Goal: Check status: Check status

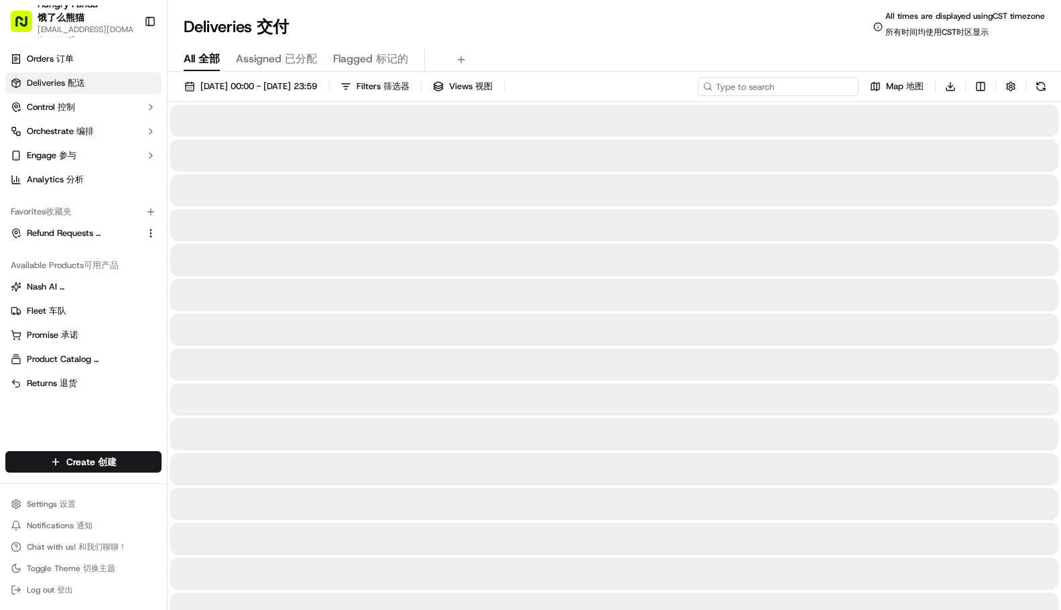
click at [756, 82] on input at bounding box center [778, 86] width 161 height 19
paste input "568211248815874663269"
type input "568211248815874663269"
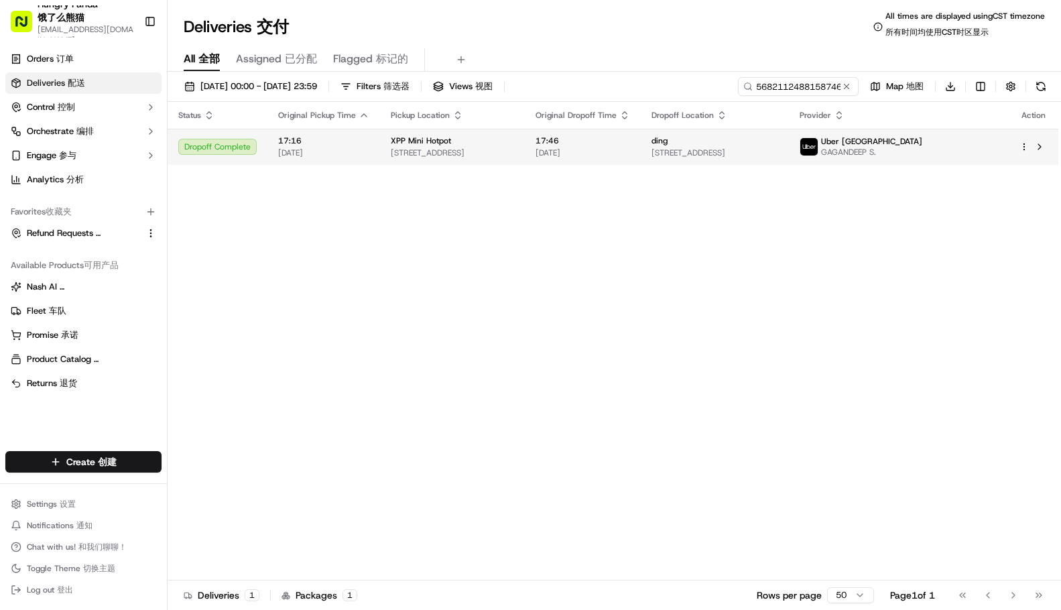
click at [617, 144] on span "17:46" at bounding box center [583, 140] width 95 height 11
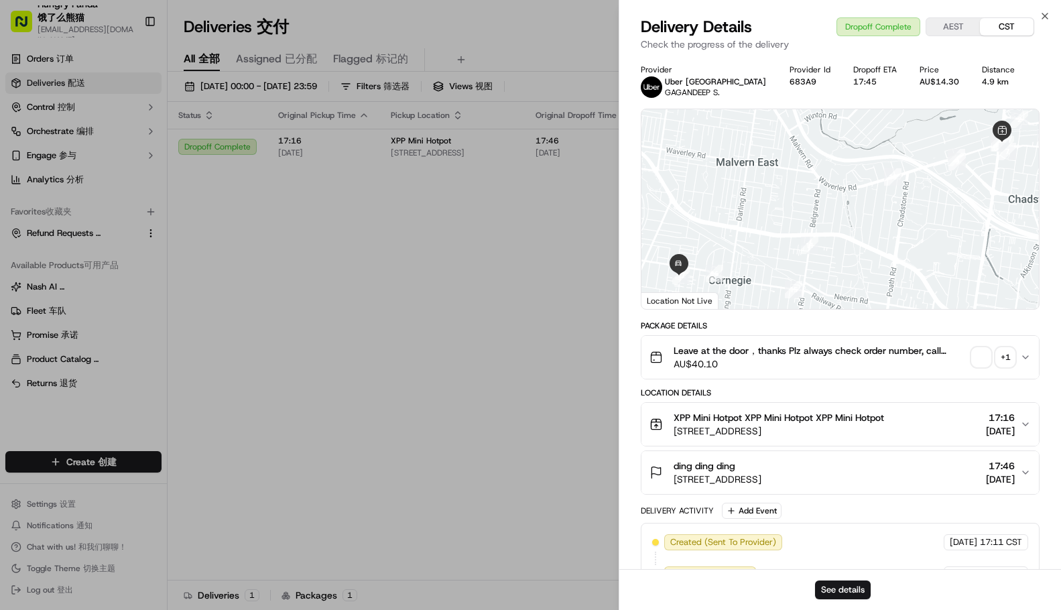
click at [988, 359] on span "button" at bounding box center [981, 357] width 19 height 19
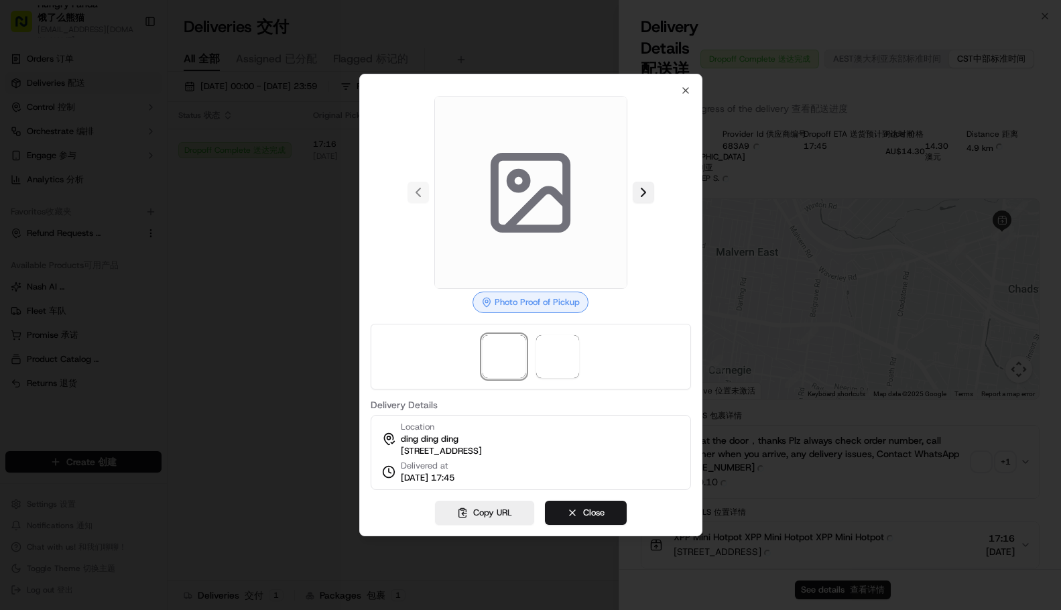
click at [643, 191] on button at bounding box center [643, 192] width 21 height 21
